Goal: Find specific page/section: Find specific page/section

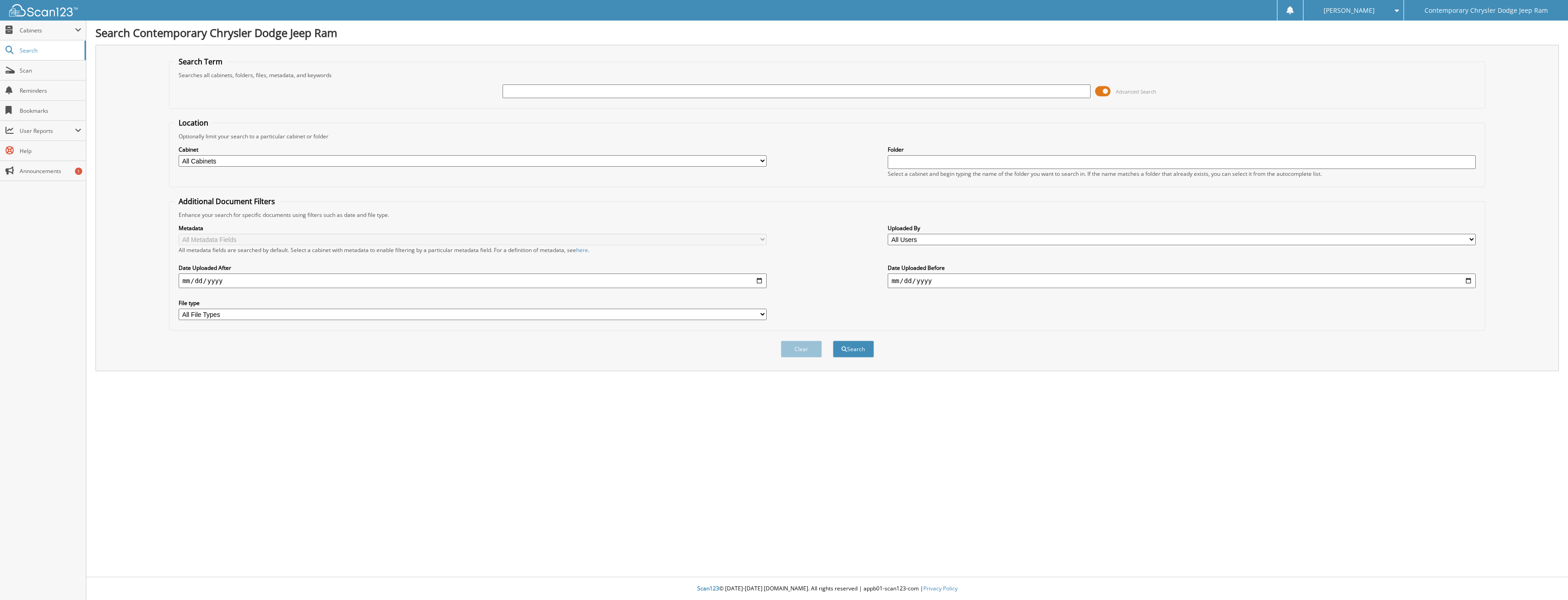
click at [525, 87] on input "text" at bounding box center [796, 91] width 587 height 14
type input "96844"
click at [833, 341] on button "Search" at bounding box center [853, 349] width 41 height 17
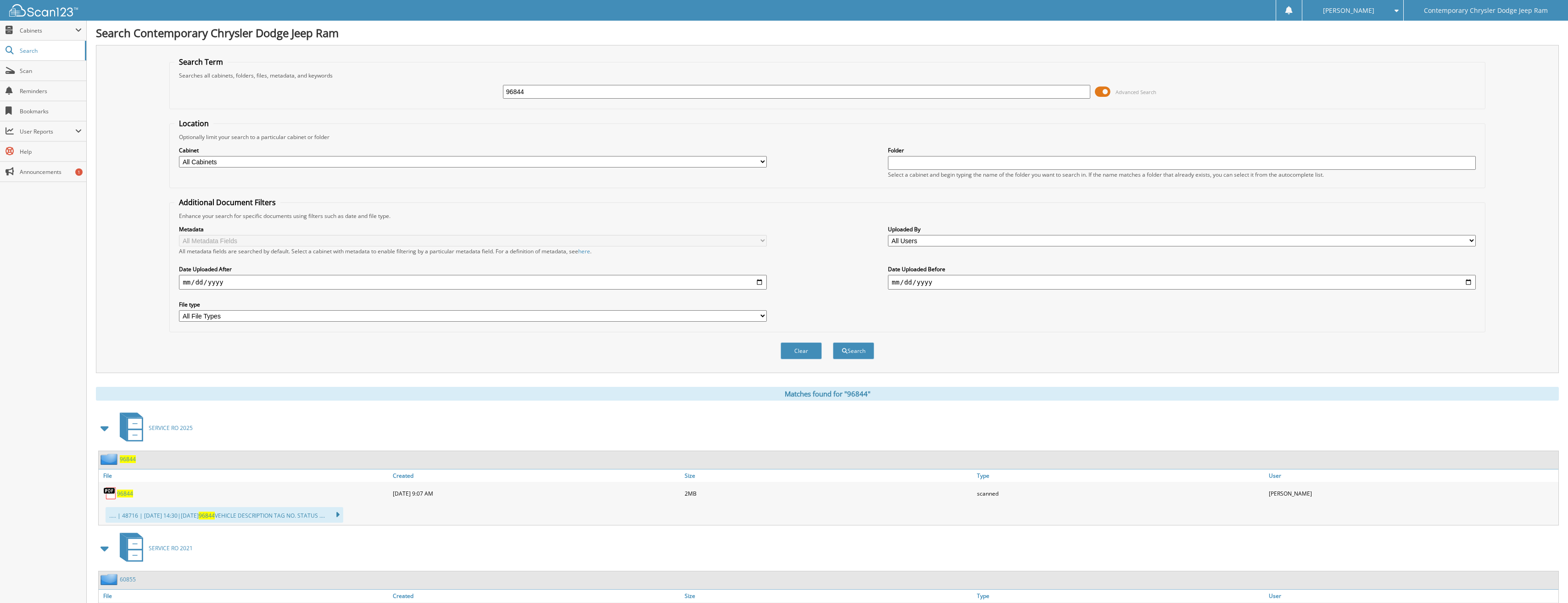
click at [125, 493] on span "96844" at bounding box center [125, 494] width 16 height 8
click at [529, 88] on input "96844" at bounding box center [797, 92] width 587 height 14
type input "96836"
click at [833, 342] on button "Search" at bounding box center [853, 351] width 42 height 17
click at [122, 491] on span "96836" at bounding box center [125, 494] width 16 height 8
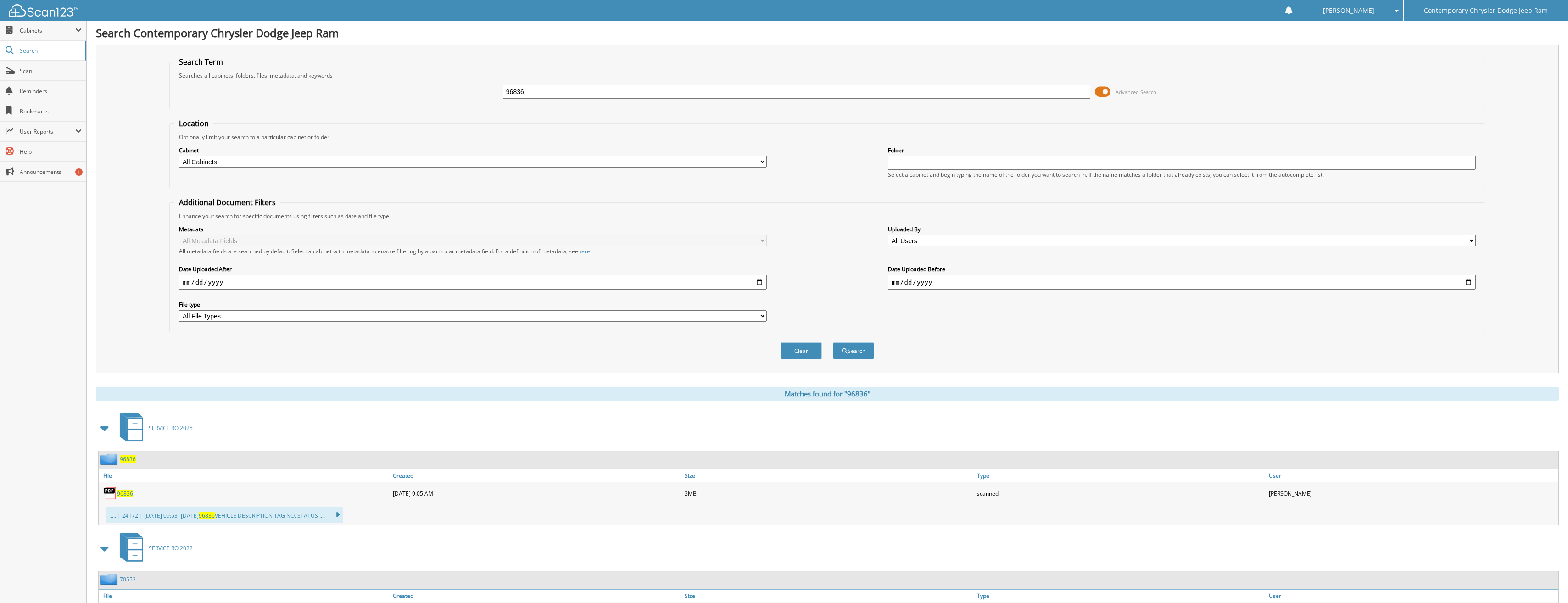
click at [529, 86] on input "96836" at bounding box center [797, 92] width 587 height 14
type input "96835"
click at [833, 342] on button "Search" at bounding box center [853, 351] width 42 height 17
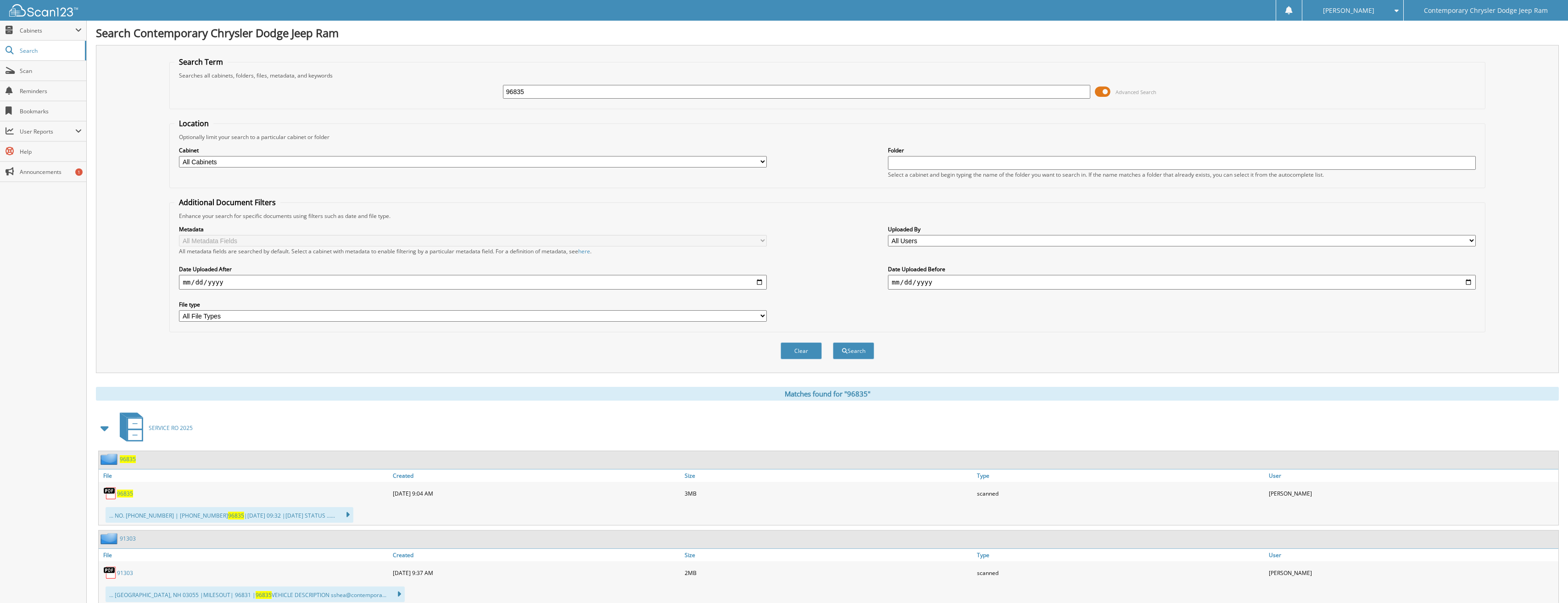
click at [123, 492] on span "96835" at bounding box center [125, 494] width 16 height 8
click at [525, 89] on input "96835" at bounding box center [797, 92] width 587 height 14
type input "96832"
click at [833, 342] on button "Search" at bounding box center [853, 351] width 42 height 17
click at [123, 491] on span "96832" at bounding box center [125, 494] width 16 height 8
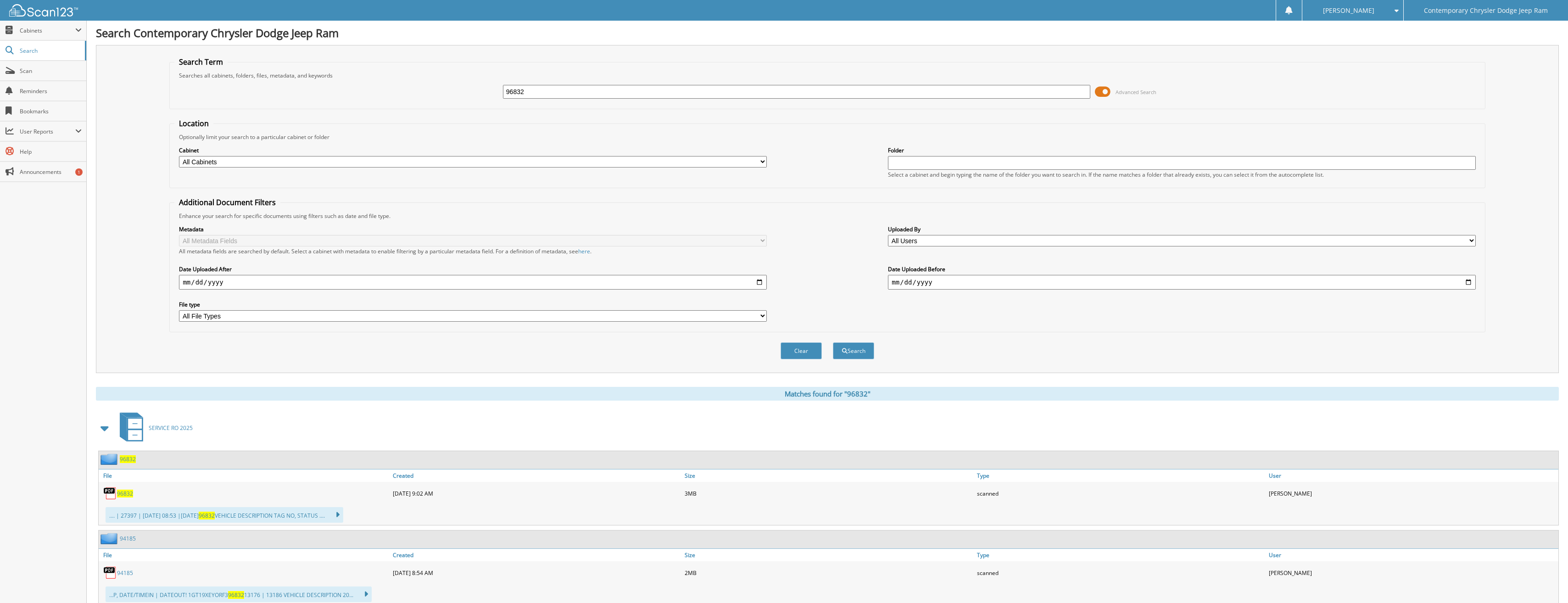
drag, startPoint x: 537, startPoint y: 91, endPoint x: 432, endPoint y: 97, distance: 105.2
click at [432, 97] on div "96832 Advanced Search" at bounding box center [826, 92] width 1305 height 25
type input "92764"
click at [833, 342] on button "Search" at bounding box center [853, 351] width 42 height 17
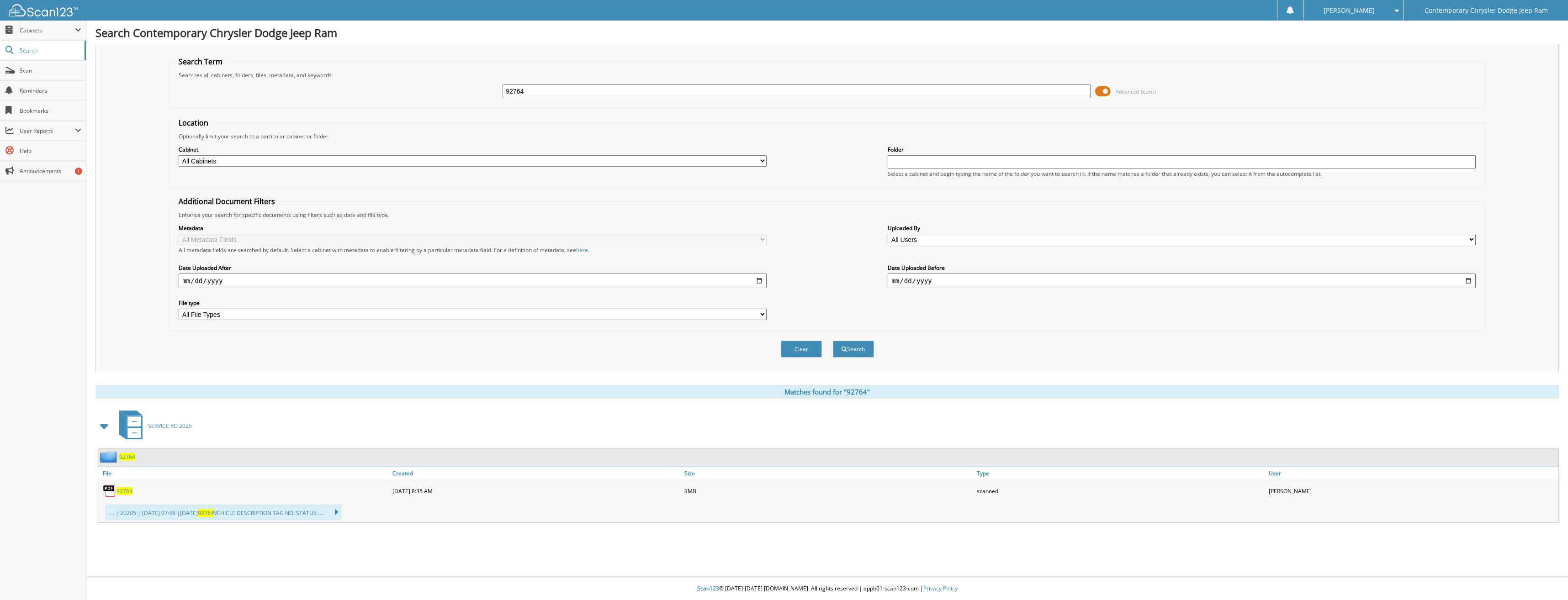
click at [514, 91] on input "92764" at bounding box center [796, 91] width 587 height 14
type input "96764"
click at [833, 341] on button "Search" at bounding box center [853, 349] width 41 height 17
click at [121, 490] on span "96764" at bounding box center [124, 491] width 16 height 8
click at [525, 91] on input "96764" at bounding box center [796, 91] width 587 height 14
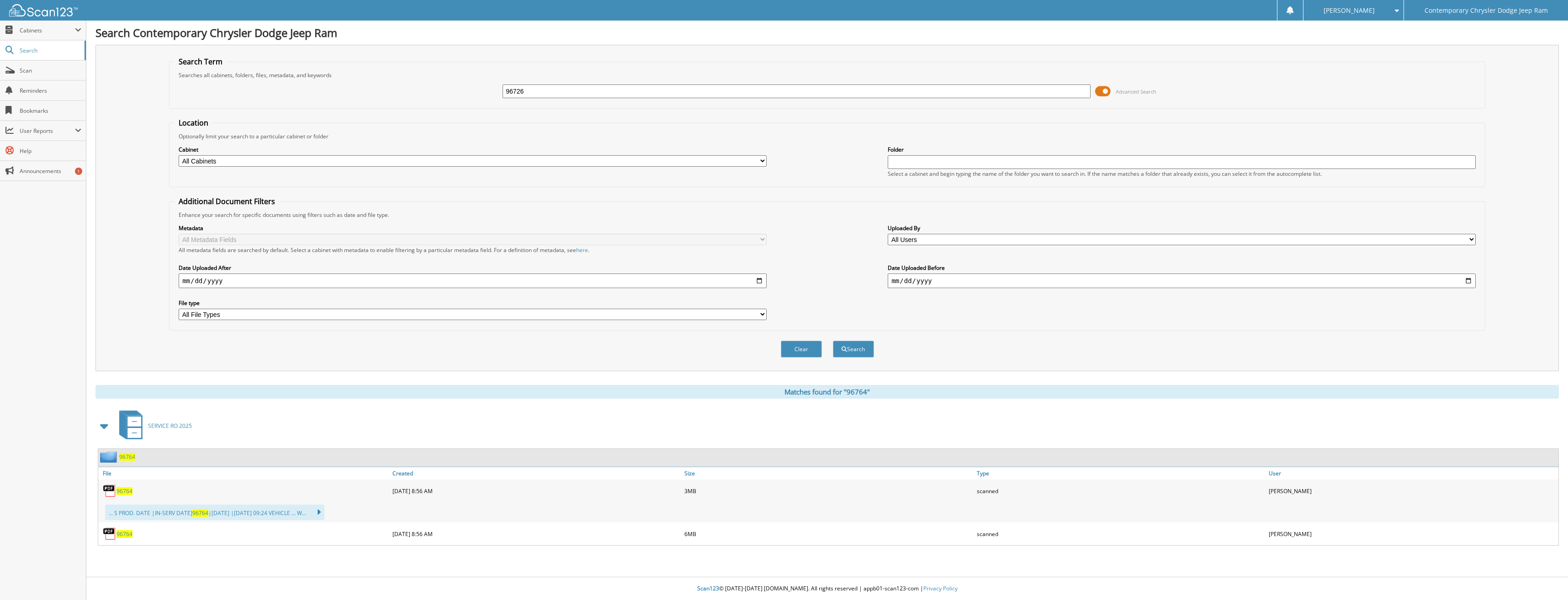
type input "96726"
click at [833, 341] on button "Search" at bounding box center [853, 349] width 41 height 17
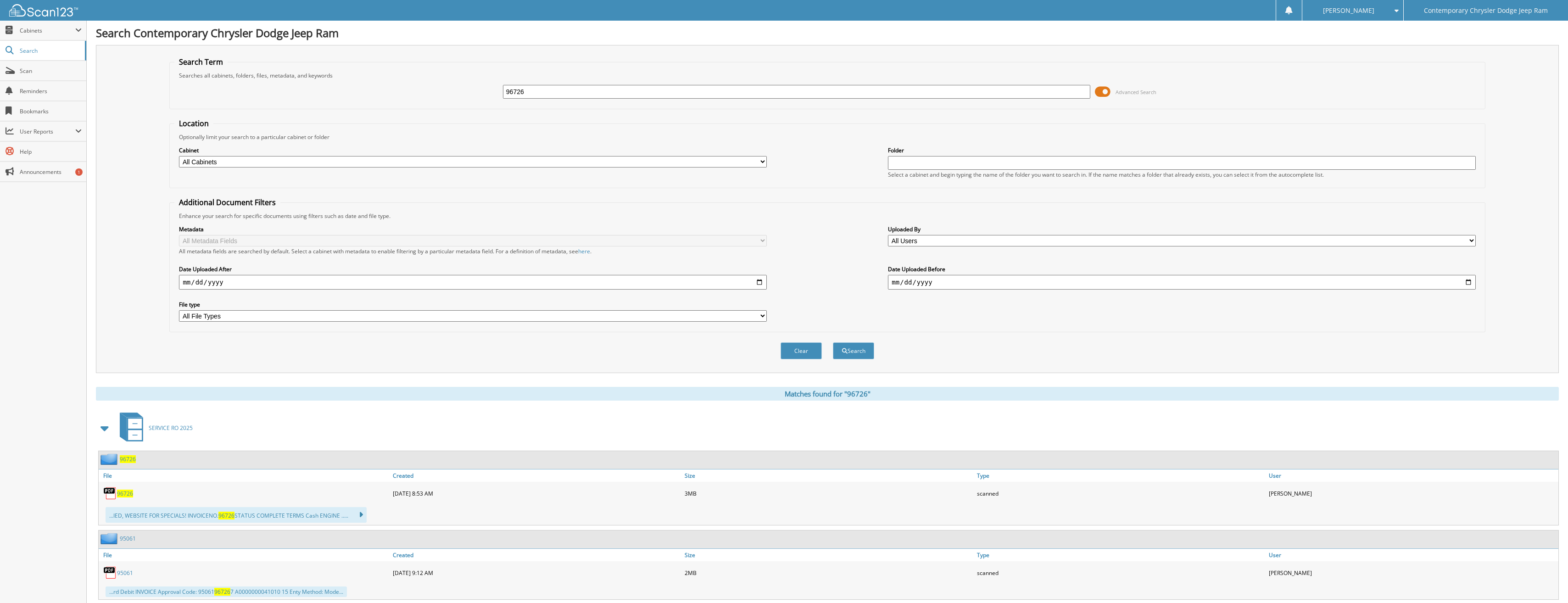
click at [120, 494] on span "96726" at bounding box center [125, 494] width 16 height 8
drag, startPoint x: 530, startPoint y: 91, endPoint x: 483, endPoint y: 91, distance: 47.0
click at [483, 91] on div "96726 Advanced Search" at bounding box center [826, 92] width 1305 height 25
type input "96382"
click at [833, 342] on button "Search" at bounding box center [853, 351] width 42 height 17
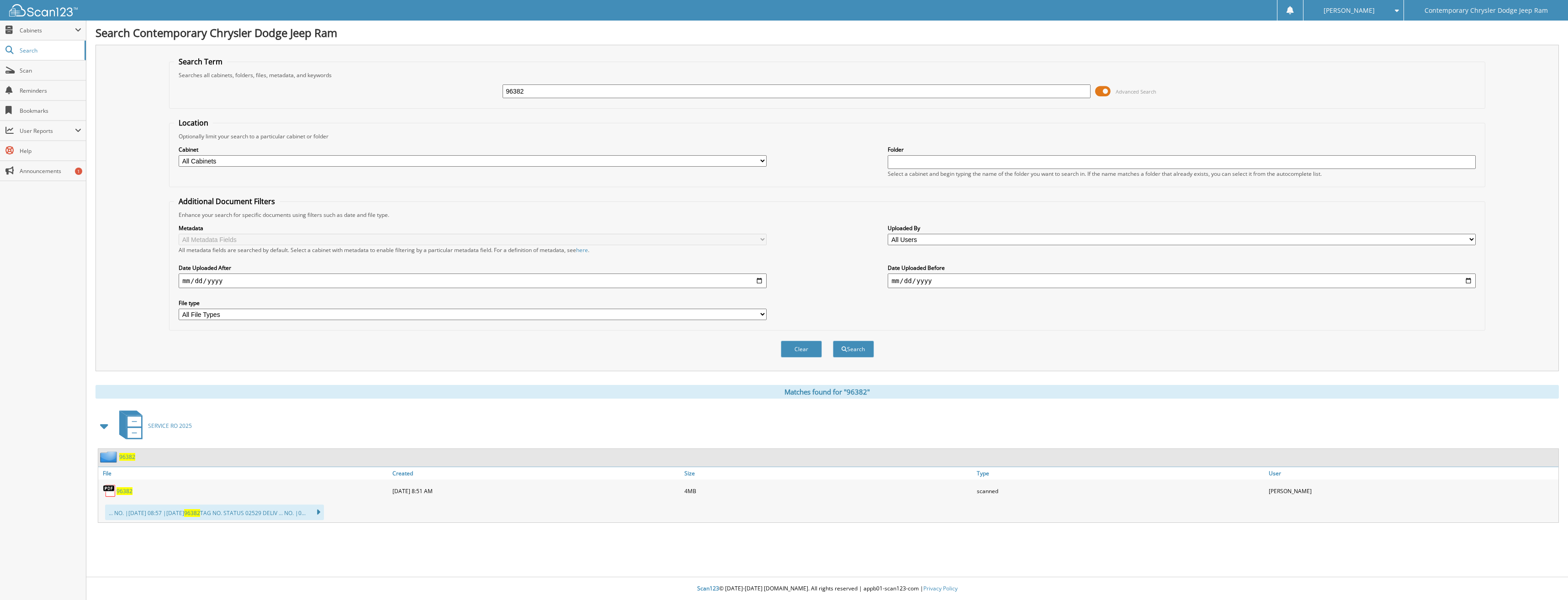
click at [121, 492] on span "96382" at bounding box center [124, 491] width 16 height 8
drag, startPoint x: 537, startPoint y: 92, endPoint x: 449, endPoint y: 87, distance: 88.1
click at [449, 87] on div "96382 Advanced Search" at bounding box center [827, 91] width 1306 height 25
type input "95932"
click at [833, 341] on button "Search" at bounding box center [853, 349] width 41 height 17
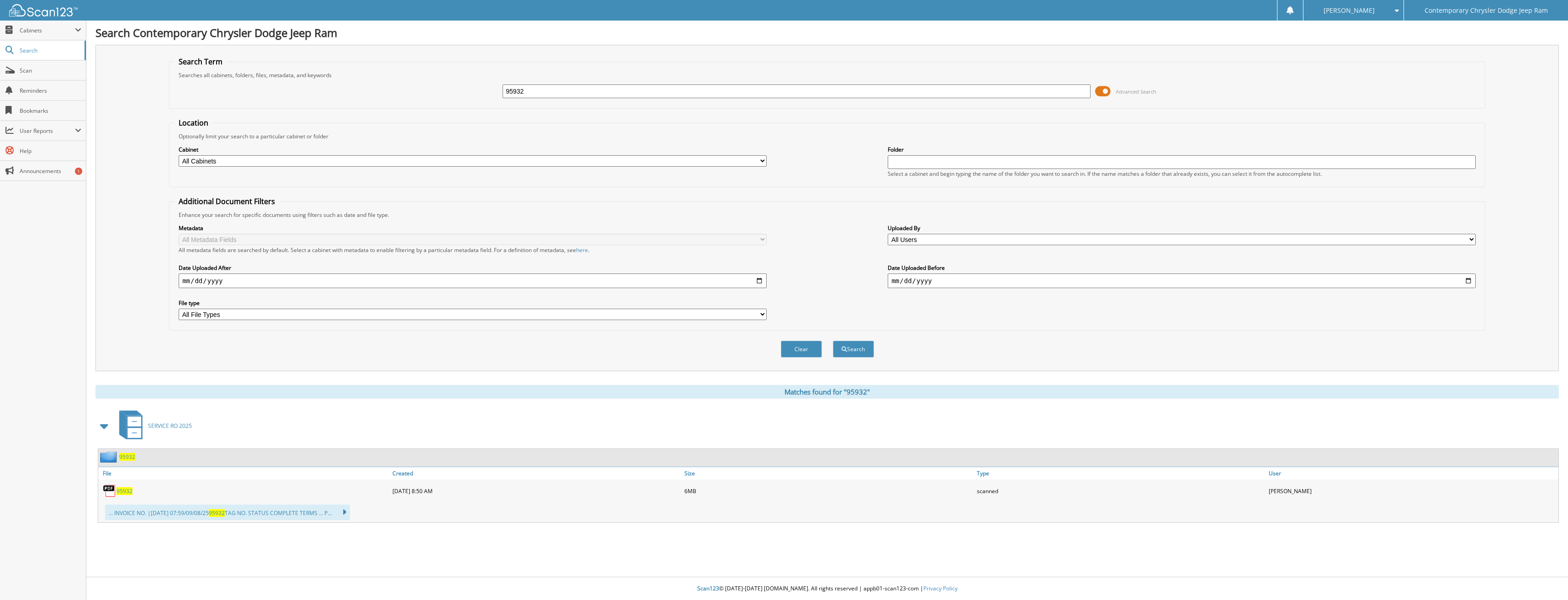
click at [122, 489] on span "95932" at bounding box center [124, 491] width 16 height 8
